Goal: Contribute content

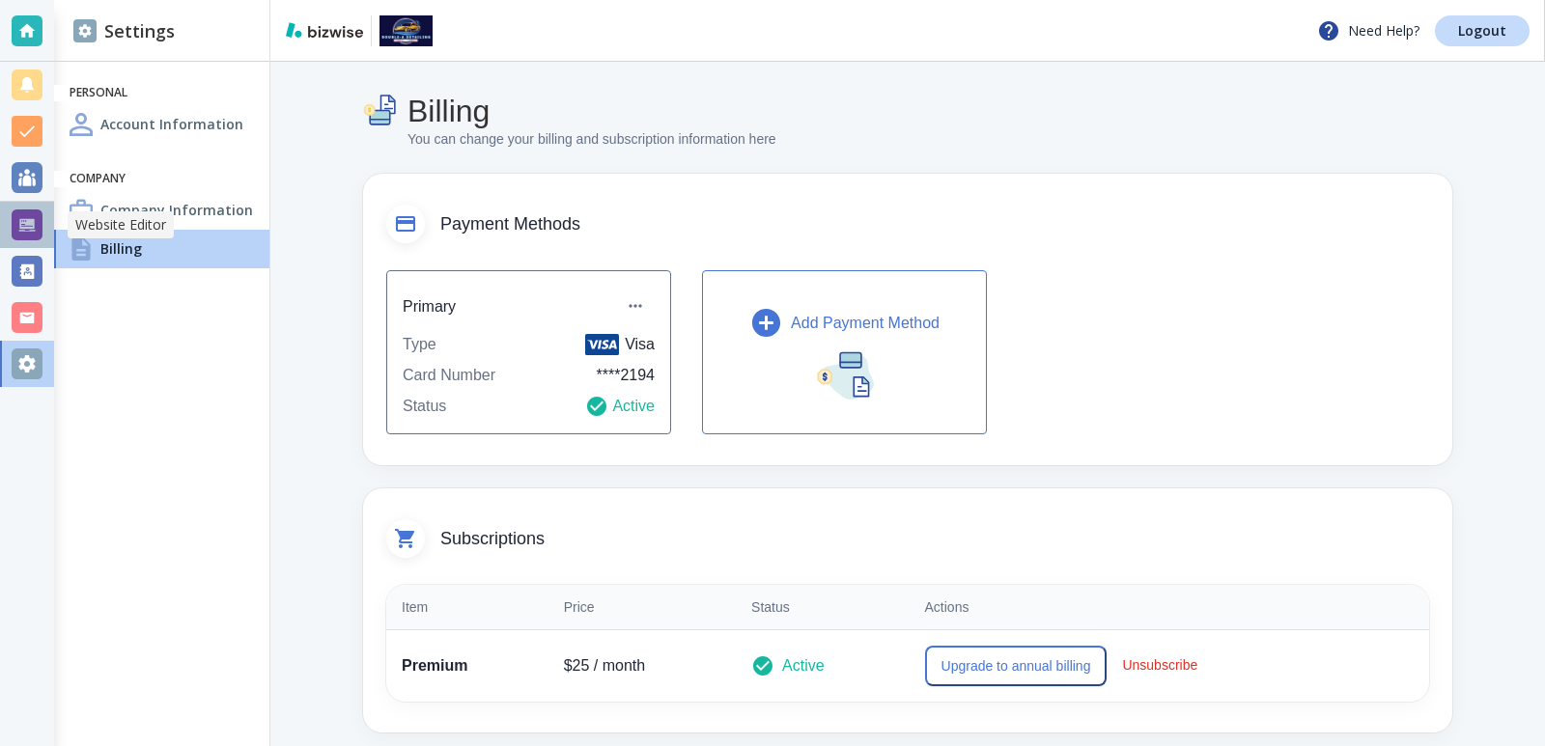
click at [17, 220] on div at bounding box center [27, 225] width 31 height 31
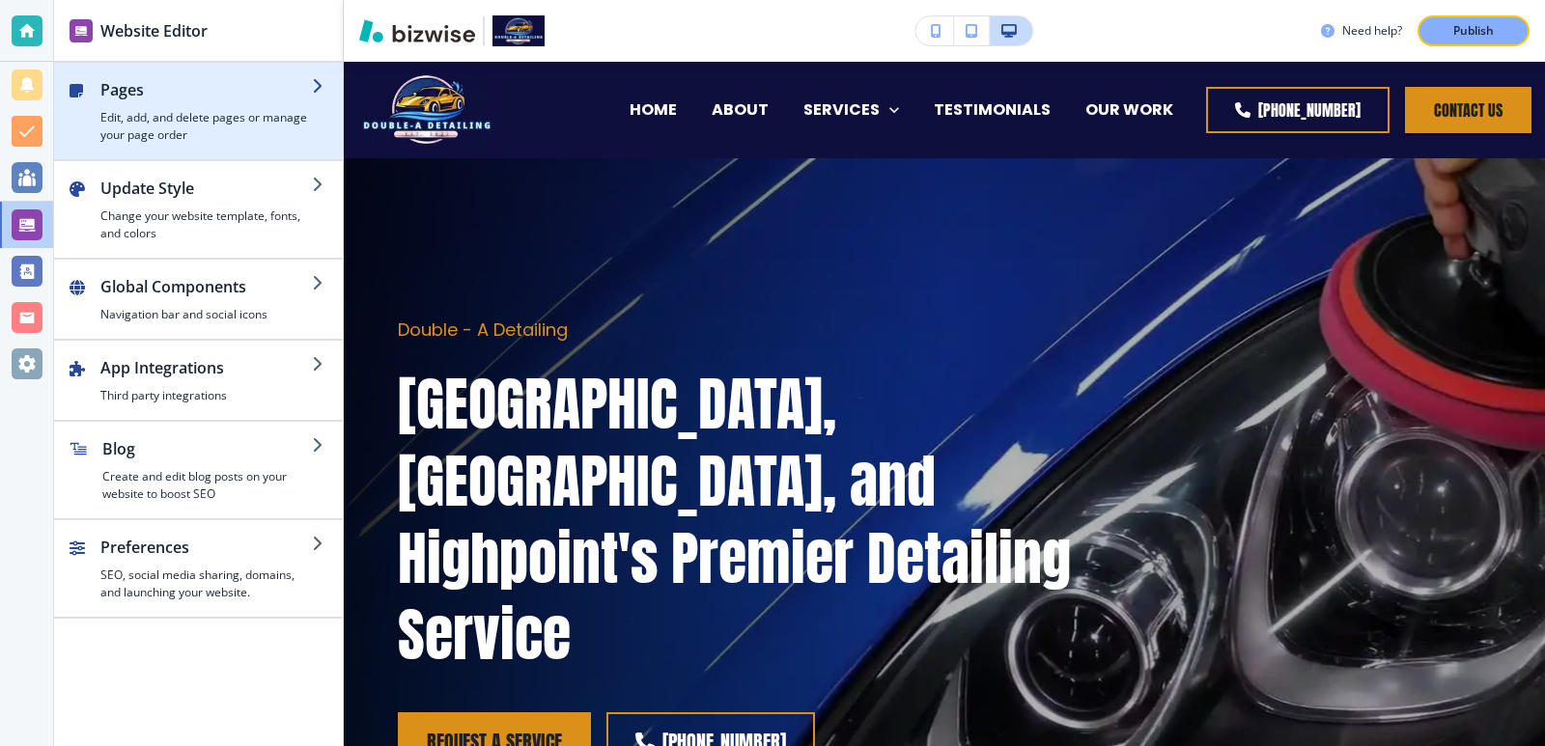
click at [259, 100] on h2 "Pages" at bounding box center [205, 89] width 211 height 23
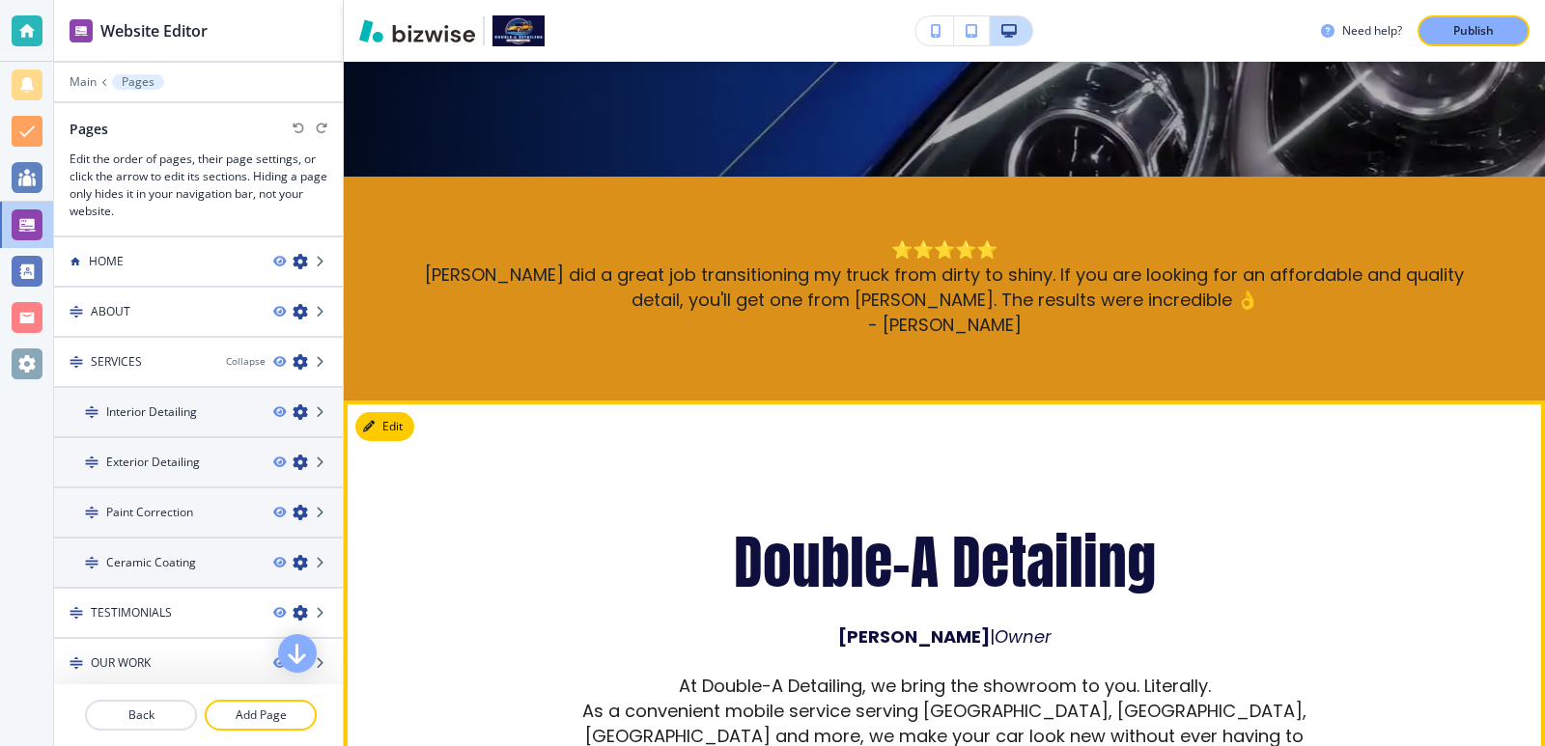
scroll to position [772, 0]
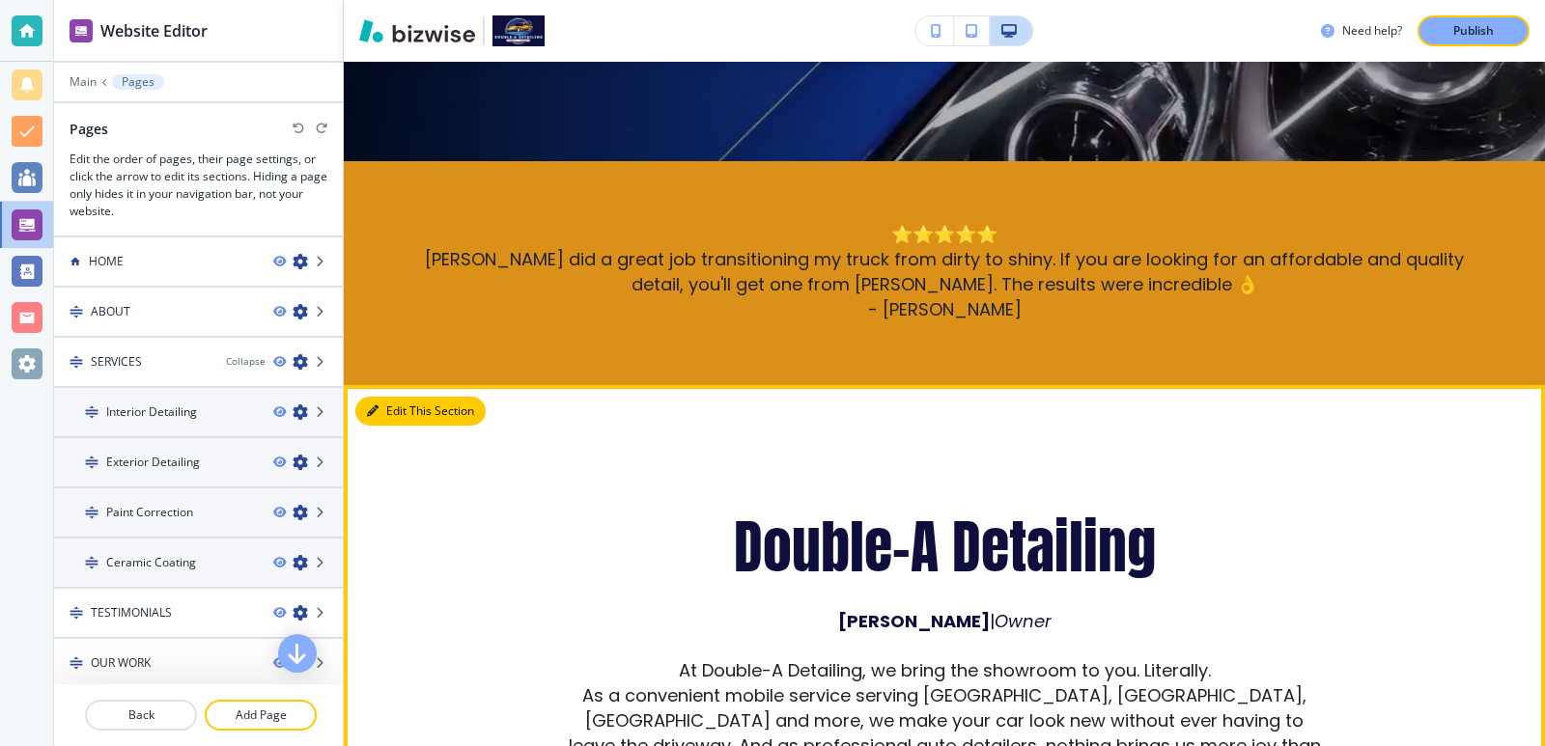
click at [400, 397] on button "Edit This Section" at bounding box center [420, 411] width 130 height 29
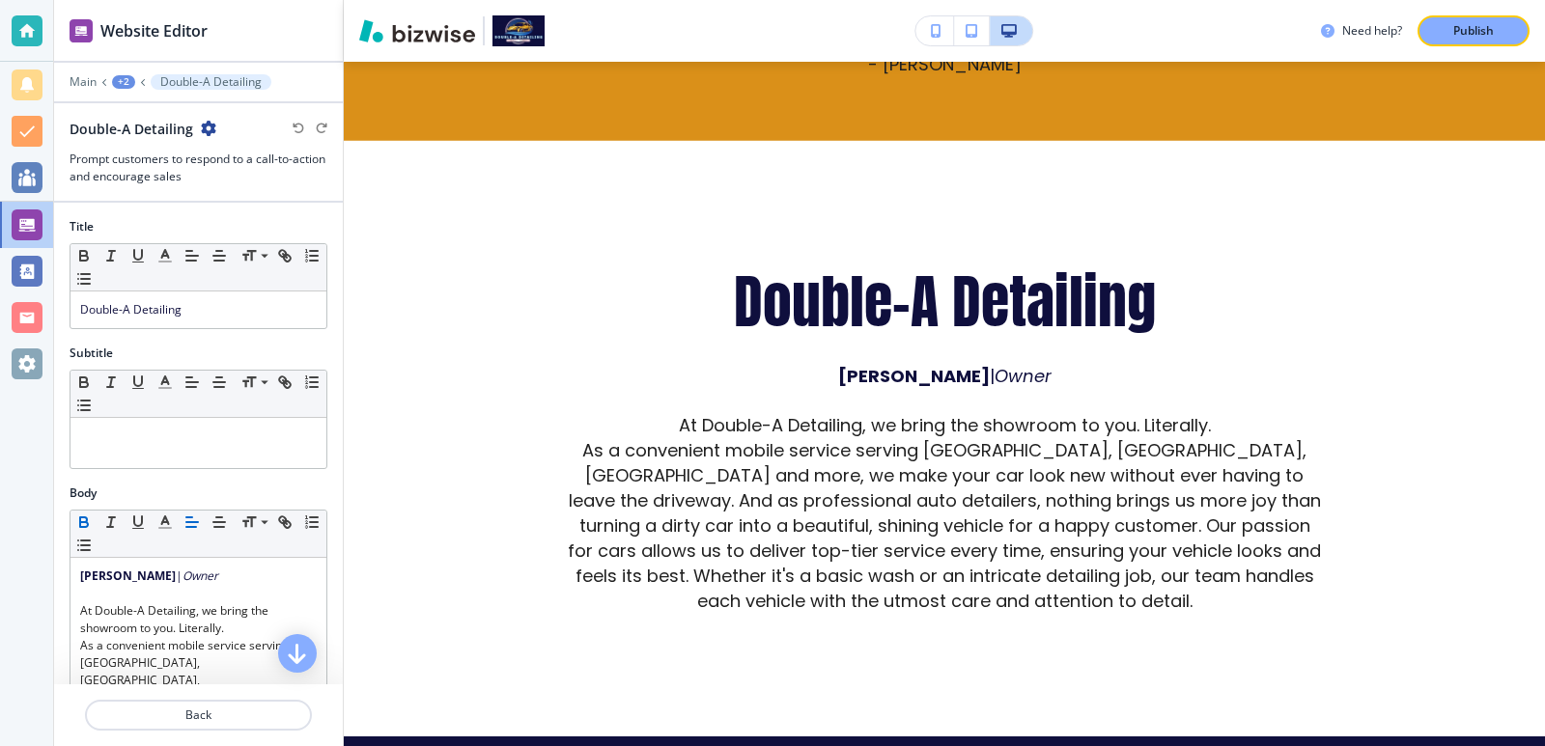
scroll to position [1019, 0]
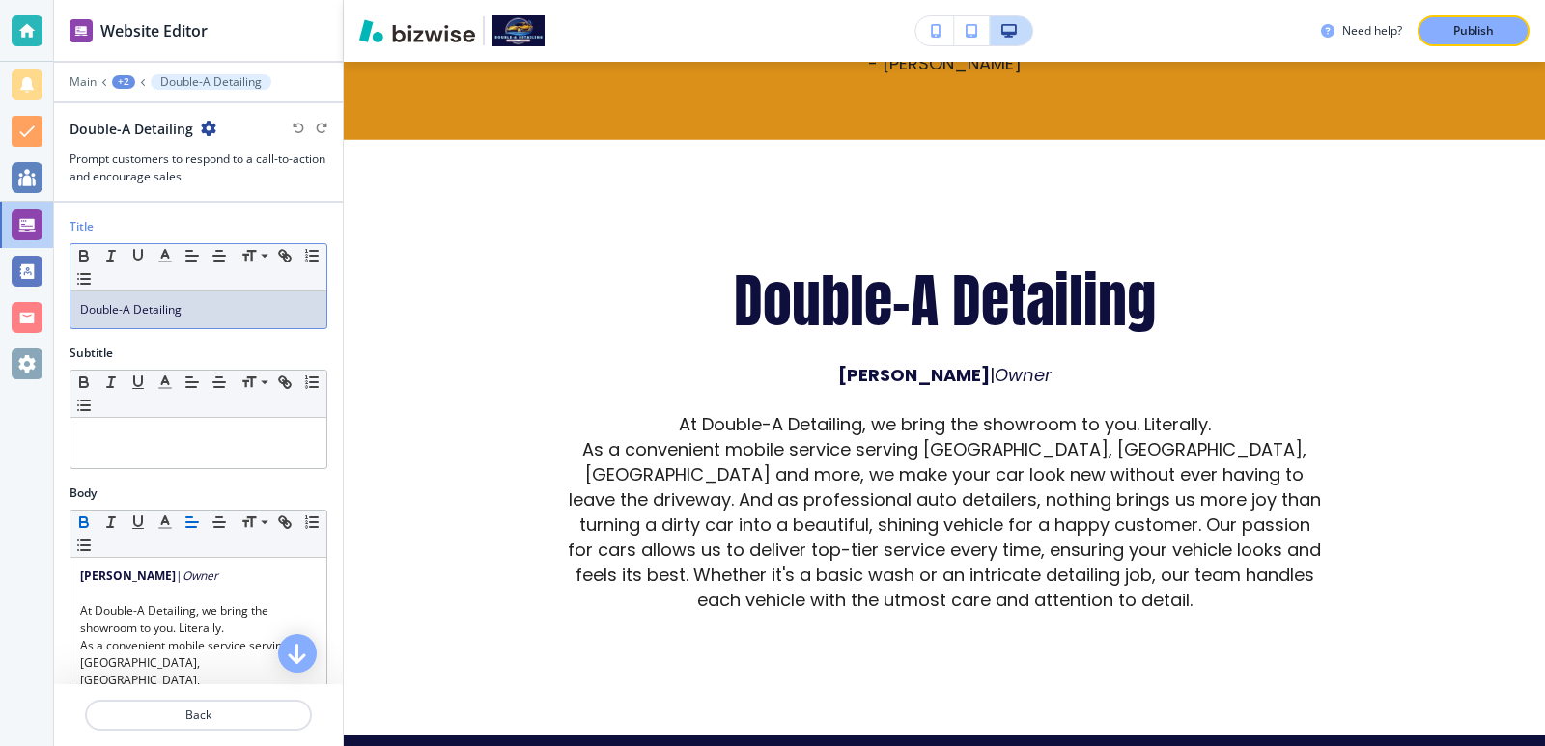
click at [197, 302] on p "Double-A Detailing" at bounding box center [198, 309] width 237 height 17
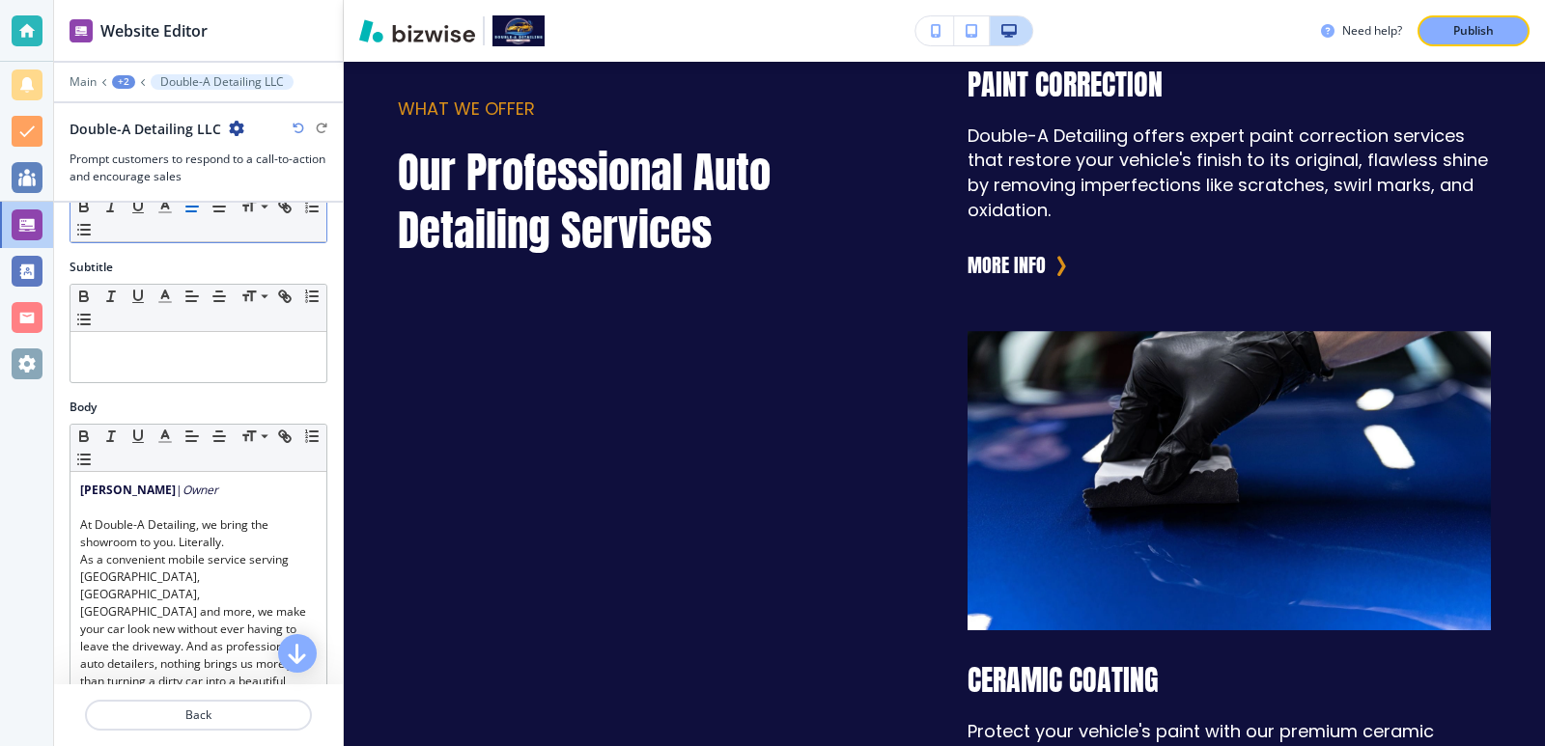
scroll to position [128, 0]
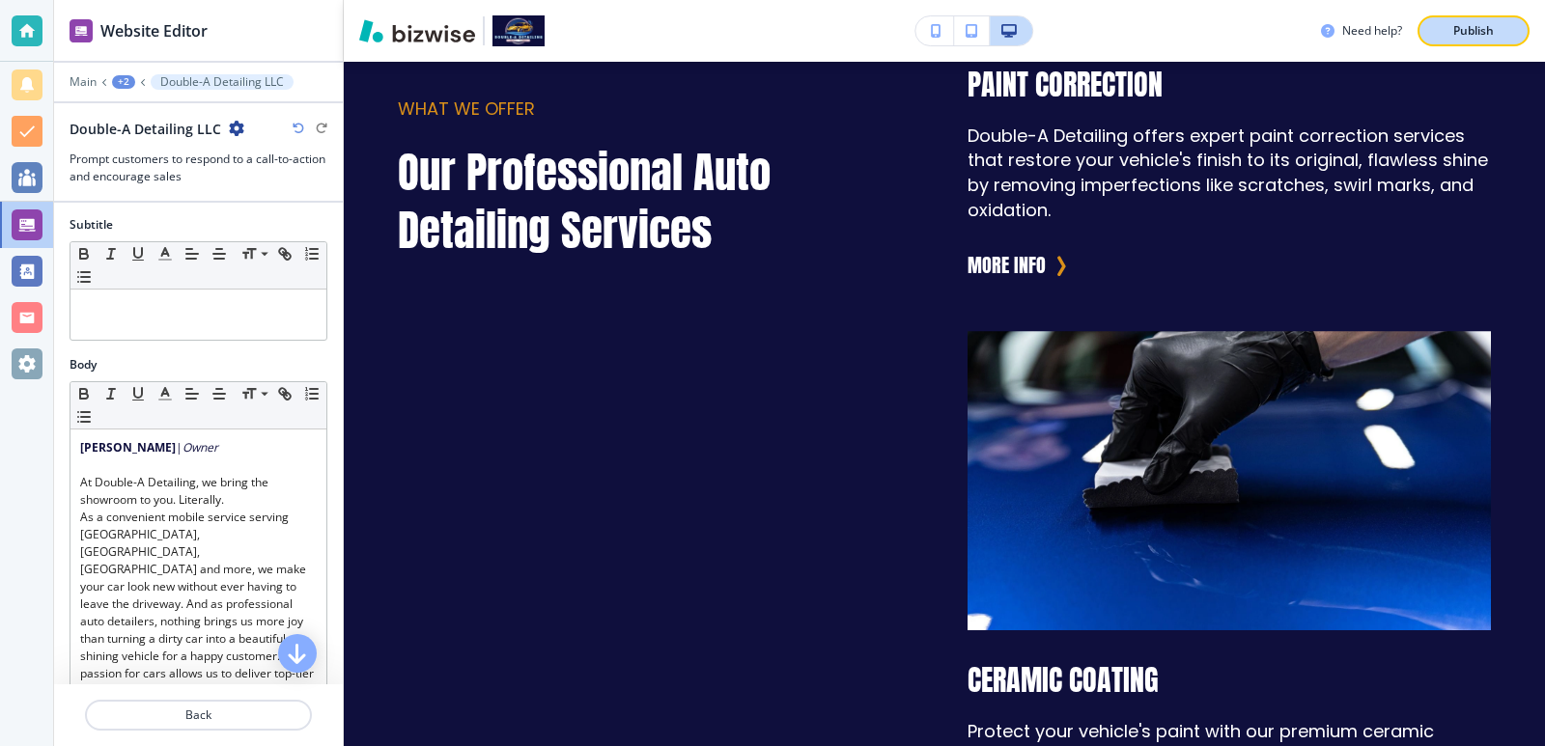
click at [1503, 34] on div "Publish" at bounding box center [1473, 30] width 62 height 17
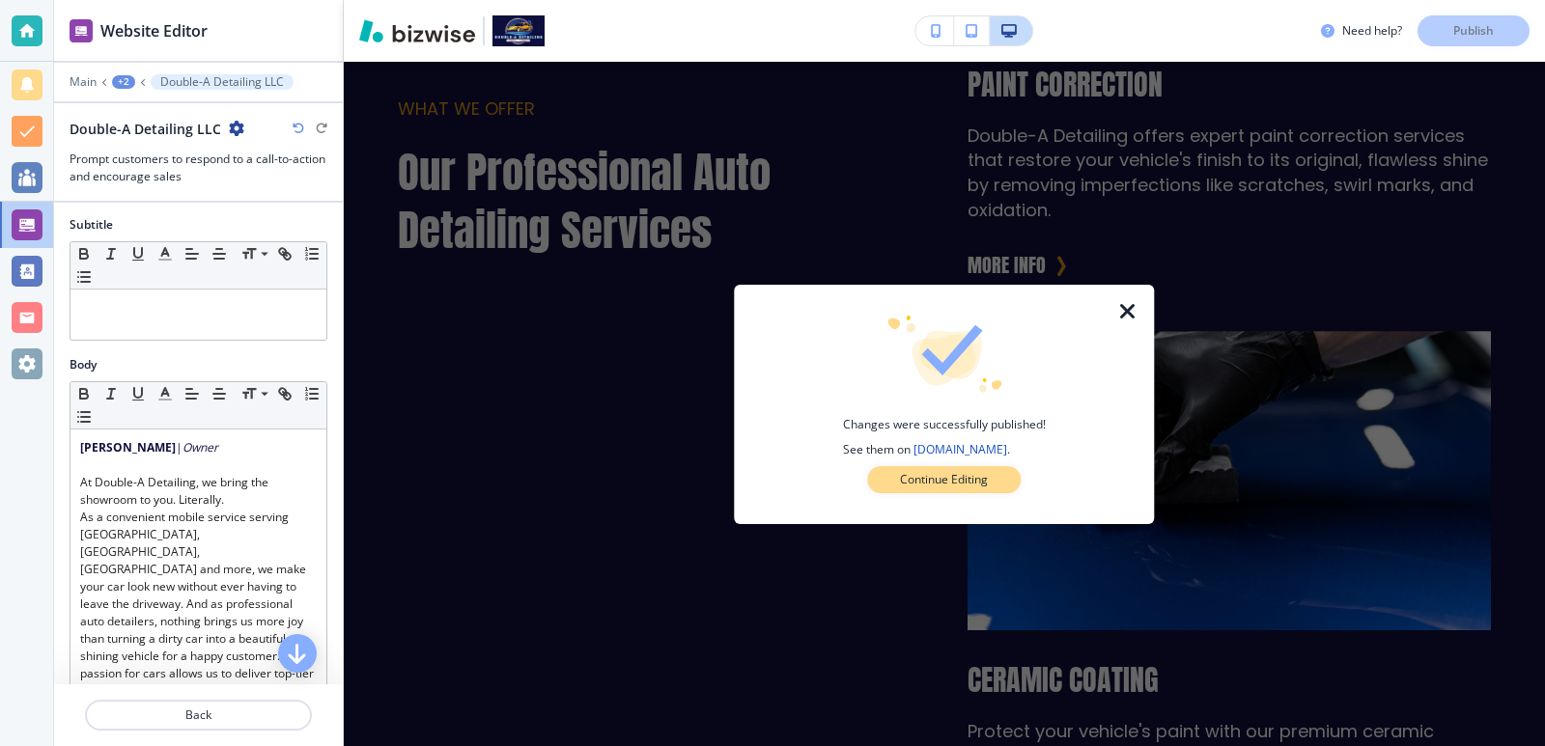
click at [1019, 470] on button "Continue Editing" at bounding box center [944, 479] width 154 height 27
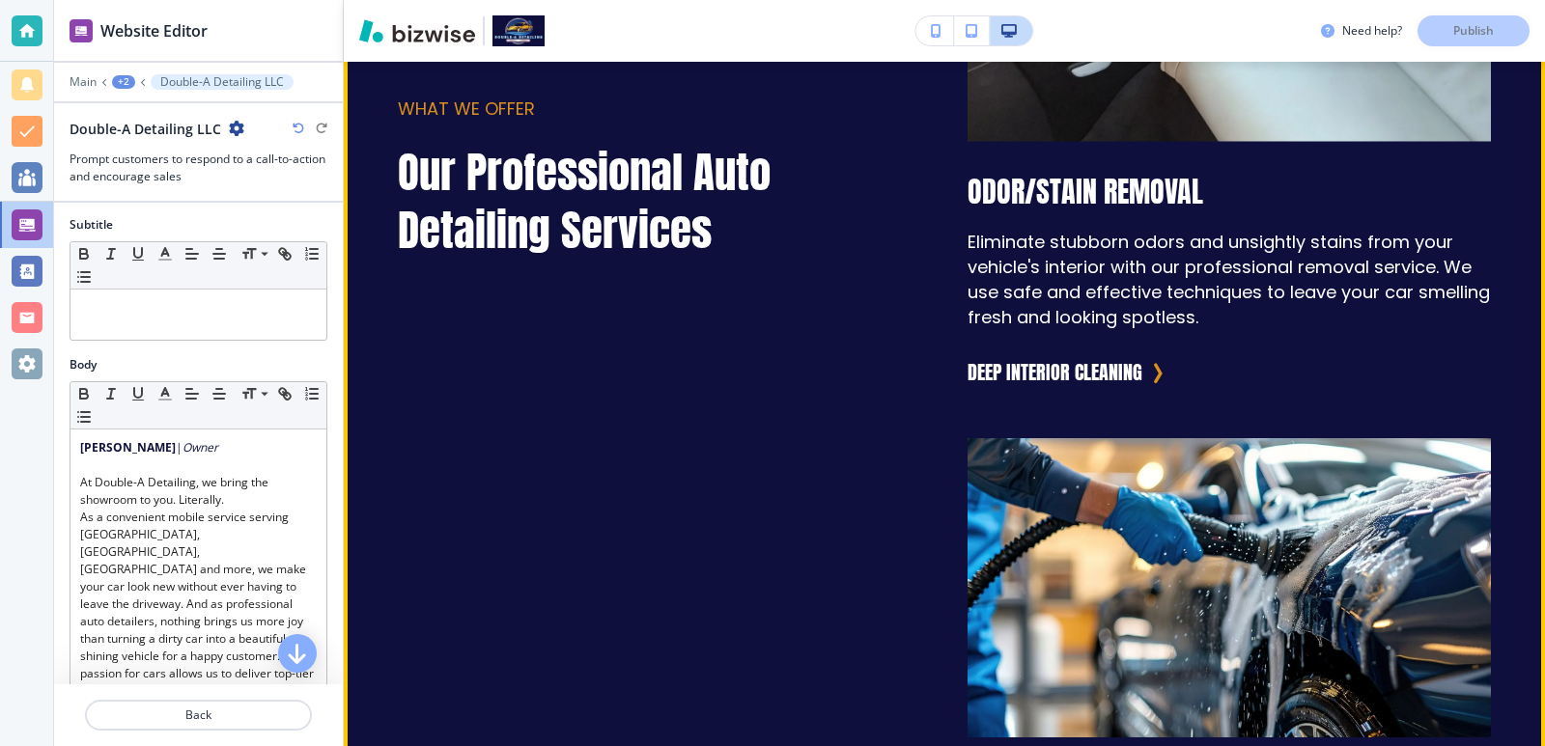
scroll to position [2079, 0]
